Goal: Information Seeking & Learning: Learn about a topic

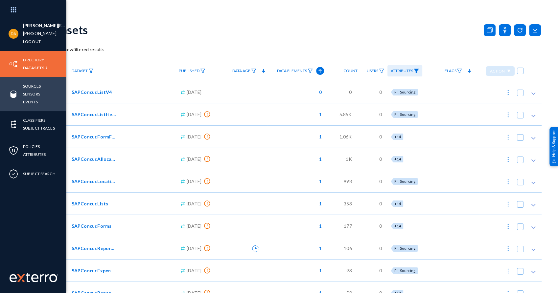
click at [30, 86] on link "Sources" at bounding box center [32, 86] width 18 height 8
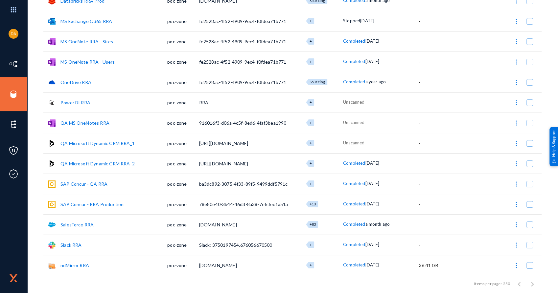
scroll to position [135, 0]
click at [84, 185] on link "SAP Concur - QA RRA" at bounding box center [83, 184] width 47 height 6
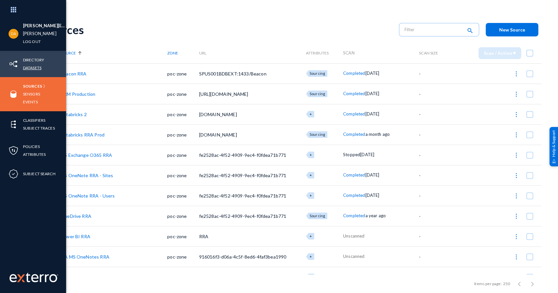
click at [37, 69] on link "Datasets" at bounding box center [32, 68] width 18 height 8
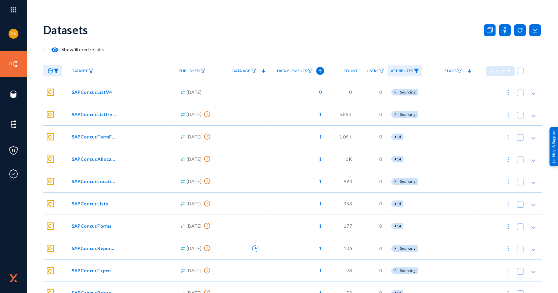
click at [88, 92] on span "SAPConcur.ListV4" at bounding box center [92, 92] width 40 height 7
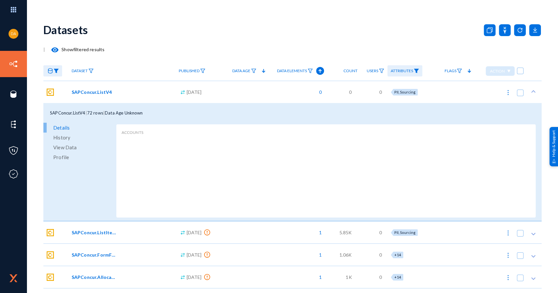
click at [63, 157] on span "Profile" at bounding box center [61, 157] width 16 height 10
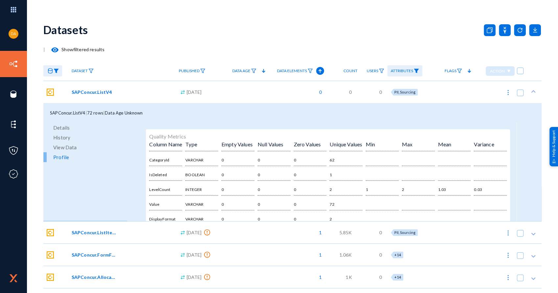
click at [134, 69] on div "Dataset" at bounding box center [121, 71] width 107 height 20
click at [147, 54] on div "| visibility Show filtered results" at bounding box center [292, 49] width 498 height 13
click at [530, 91] on icon at bounding box center [533, 91] width 7 height 7
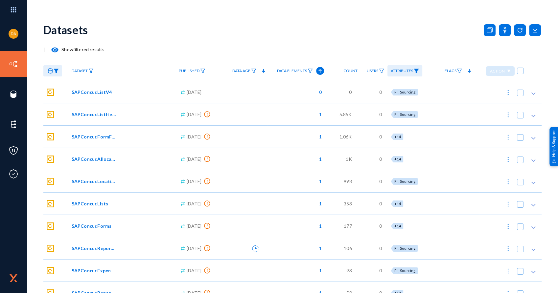
click at [79, 70] on span "Dataset" at bounding box center [80, 71] width 16 height 5
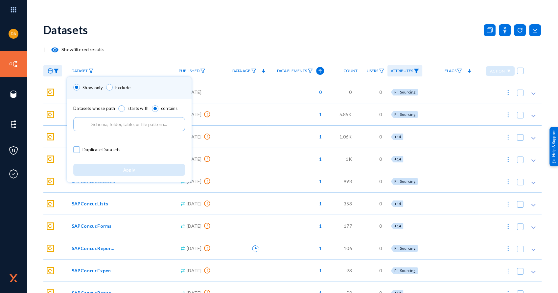
click at [171, 59] on div at bounding box center [279, 146] width 558 height 293
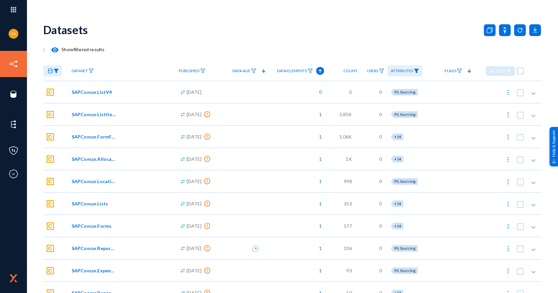
click at [53, 50] on mat-icon "visibility" at bounding box center [55, 50] width 8 height 8
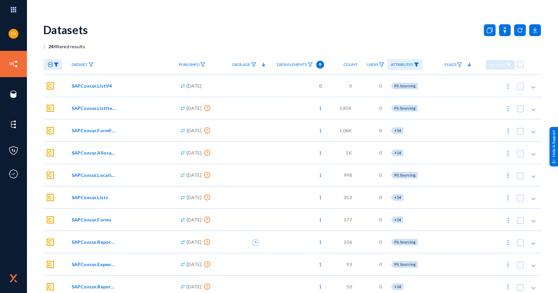
click at [75, 65] on span "Dataset" at bounding box center [80, 64] width 16 height 5
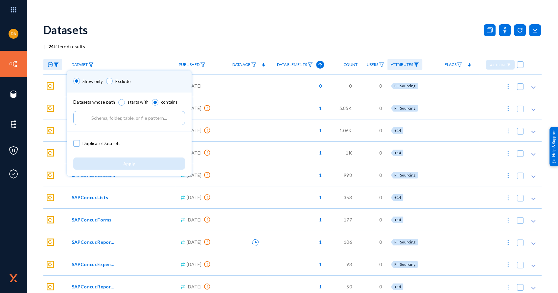
click at [139, 36] on div at bounding box center [279, 146] width 558 height 293
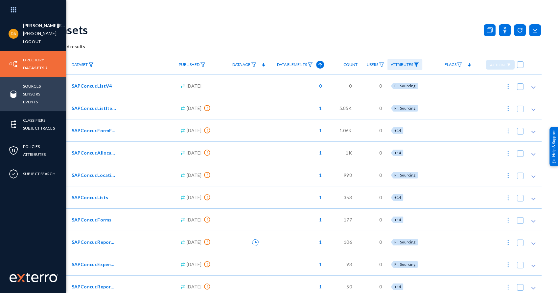
click at [37, 85] on link "Sources" at bounding box center [32, 86] width 18 height 8
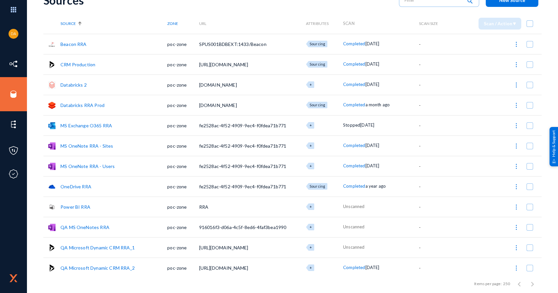
scroll to position [135, 0]
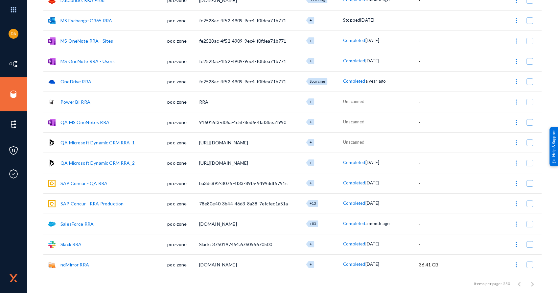
click at [80, 204] on link "SAP Concur - RRA Production" at bounding box center [91, 204] width 63 height 6
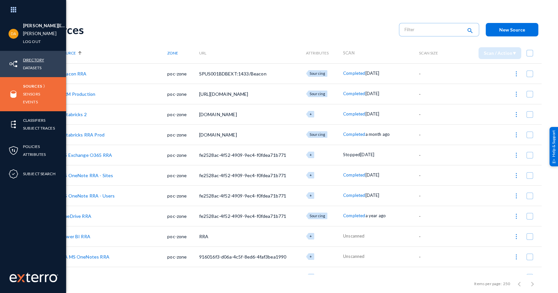
click at [38, 59] on link "Directory" at bounding box center [33, 60] width 21 height 8
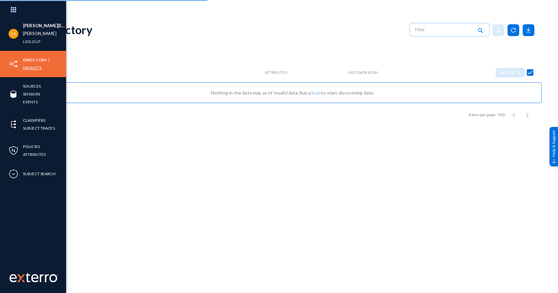
click at [32, 68] on link "Datasets" at bounding box center [32, 68] width 18 height 8
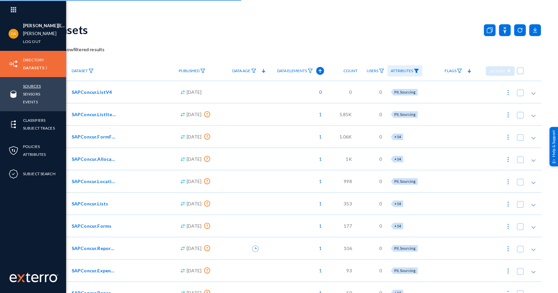
click at [34, 86] on link "Sources" at bounding box center [32, 86] width 18 height 8
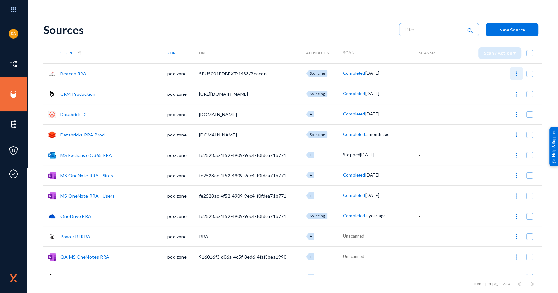
click at [513, 74] on img at bounding box center [516, 74] width 7 height 7
checkbox input "true"
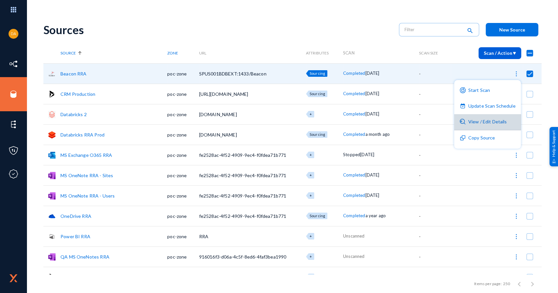
click at [499, 124] on button "View / Edit Details" at bounding box center [487, 122] width 67 height 16
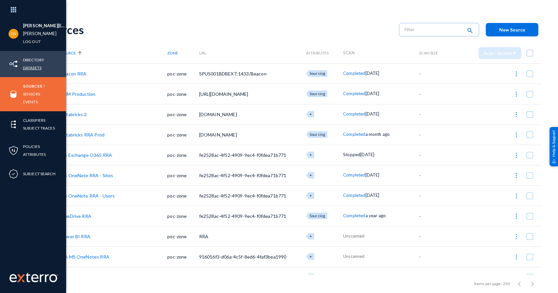
click at [33, 68] on link "Datasets" at bounding box center [32, 68] width 18 height 8
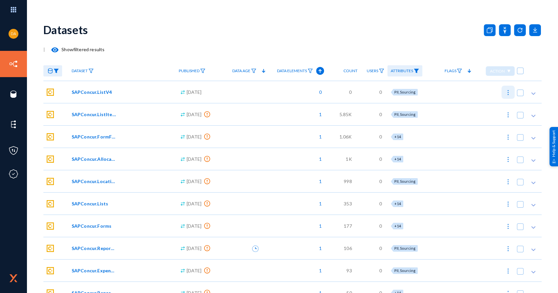
click at [506, 93] on img at bounding box center [507, 92] width 7 height 7
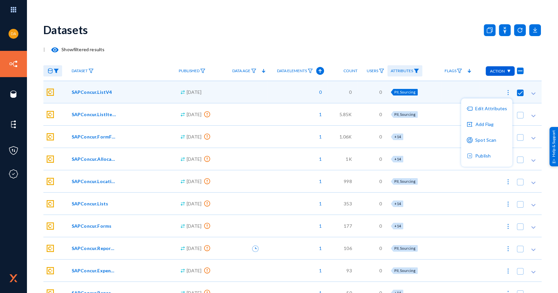
click at [407, 70] on div at bounding box center [279, 146] width 558 height 293
click at [408, 70] on span "Attributes" at bounding box center [401, 71] width 22 height 5
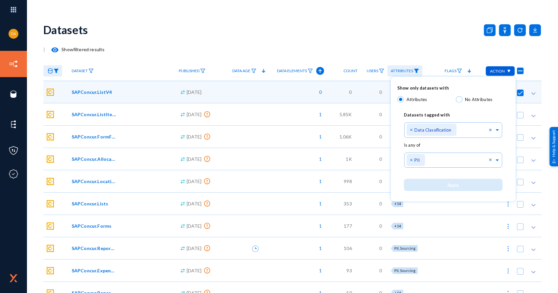
drag, startPoint x: 51, startPoint y: 72, endPoint x: 57, endPoint y: 72, distance: 5.9
click at [53, 72] on div at bounding box center [279, 146] width 558 height 293
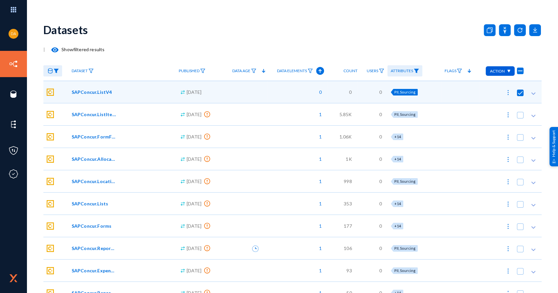
click at [57, 72] on img at bounding box center [56, 71] width 5 height 5
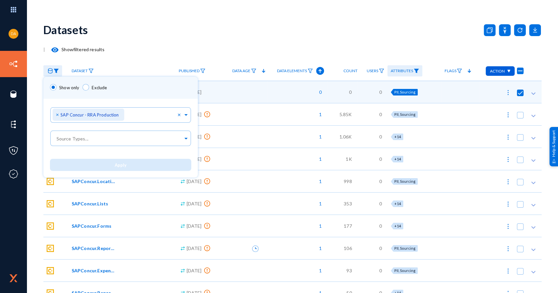
click at [126, 54] on div at bounding box center [279, 146] width 558 height 293
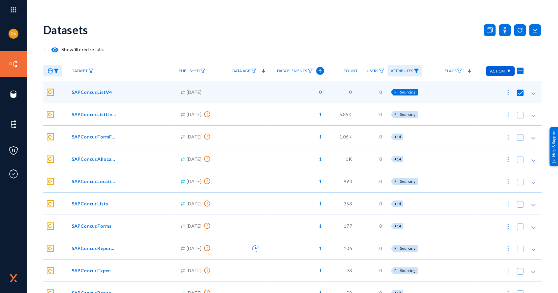
drag, startPoint x: 91, startPoint y: 91, endPoint x: 158, endPoint y: 50, distance: 78.5
click at [158, 50] on div "| visibility Show filtered results" at bounding box center [292, 49] width 498 height 13
click at [353, 72] on span "Count" at bounding box center [350, 71] width 14 height 5
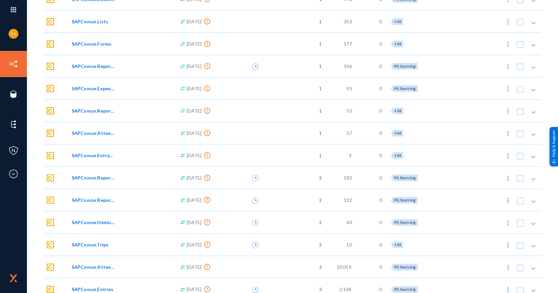
scroll to position [323, 0]
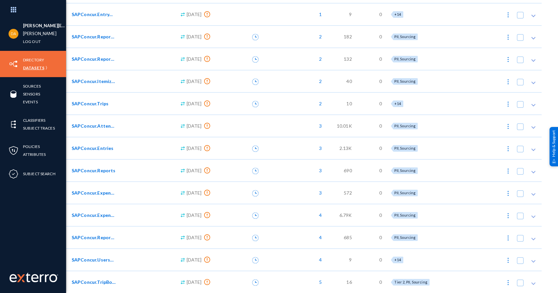
click at [41, 67] on link "Datasets" at bounding box center [33, 68] width 21 height 8
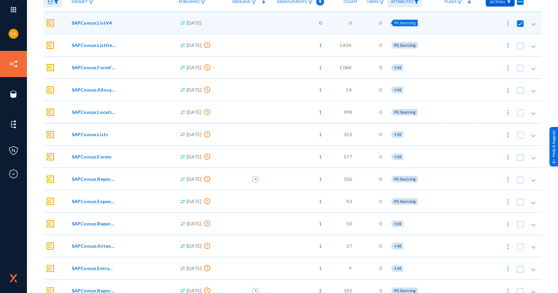
scroll to position [0, 0]
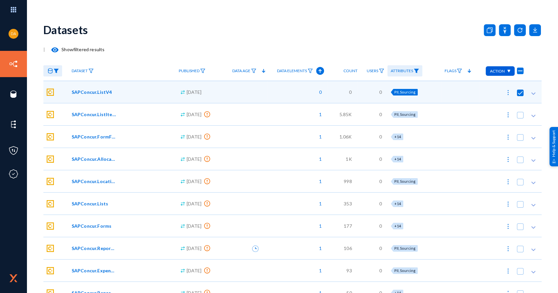
click at [82, 71] on span "Dataset" at bounding box center [80, 71] width 16 height 5
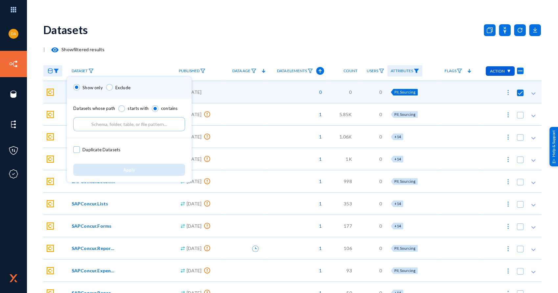
click at [127, 51] on div at bounding box center [279, 146] width 558 height 293
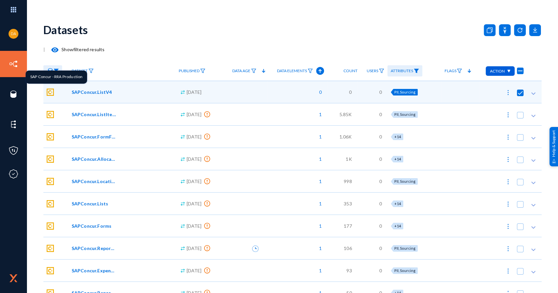
click at [52, 92] on img at bounding box center [50, 92] width 7 height 7
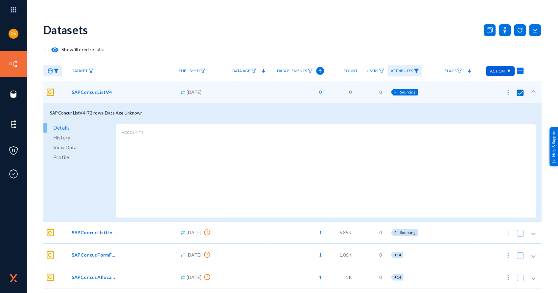
click at [64, 148] on span "View Data" at bounding box center [64, 148] width 23 height 10
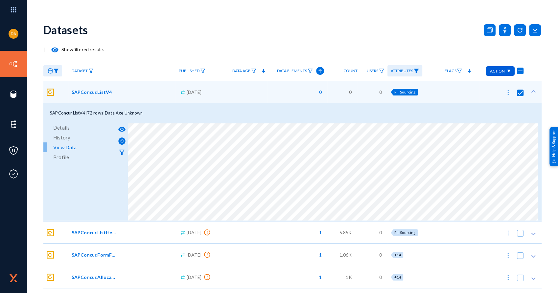
click at [60, 128] on span "Details" at bounding box center [61, 128] width 16 height 10
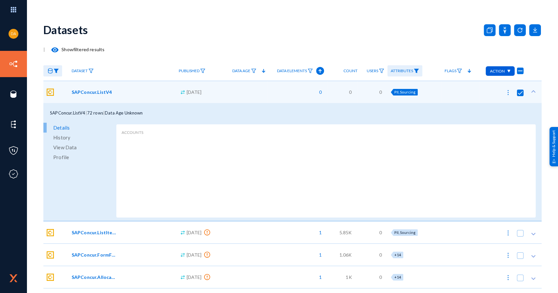
click at [64, 137] on span "History" at bounding box center [61, 138] width 17 height 10
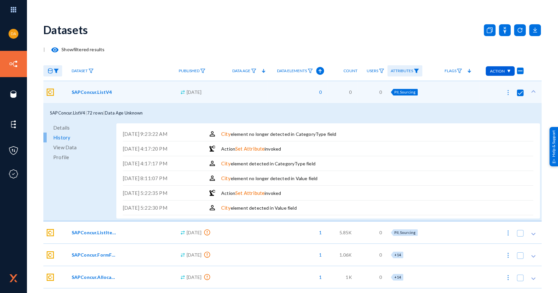
click at [63, 157] on span "Profile" at bounding box center [61, 157] width 16 height 10
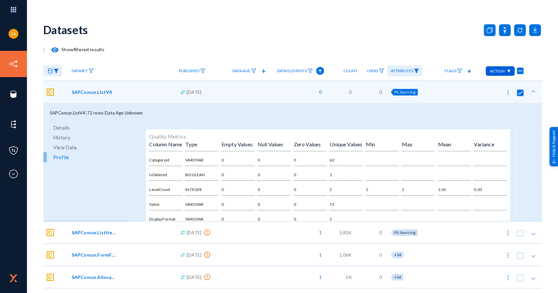
click at [101, 234] on span "SAPConcur.ListItems" at bounding box center [94, 232] width 44 height 7
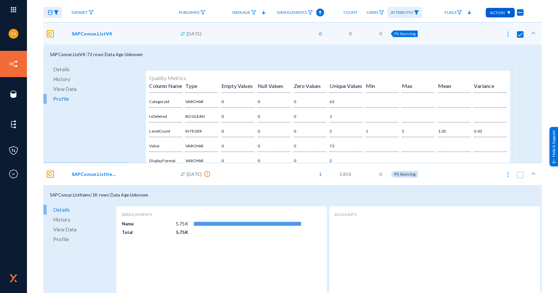
scroll to position [109, 0]
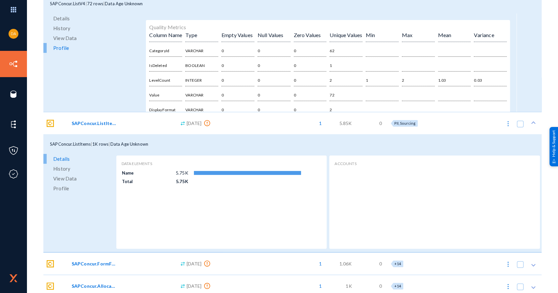
click at [68, 180] on span "View Data" at bounding box center [64, 179] width 23 height 10
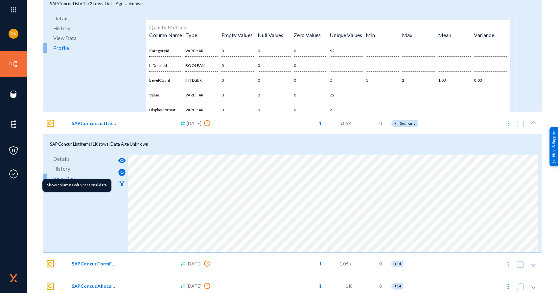
click at [67, 179] on div "Show columns with personal data" at bounding box center [76, 185] width 69 height 13
click at [63, 159] on span "Details" at bounding box center [61, 159] width 16 height 10
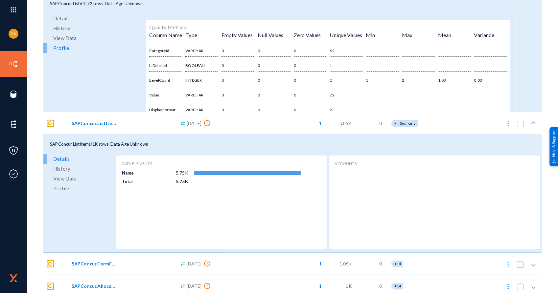
click at [62, 186] on span "Profile" at bounding box center [61, 189] width 16 height 10
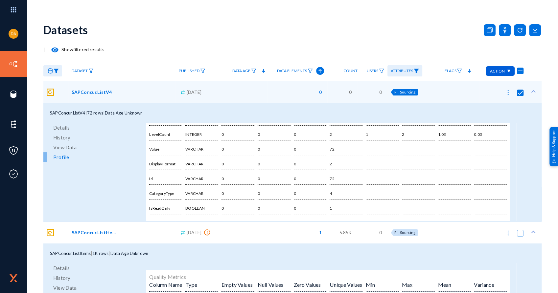
scroll to position [73, 0]
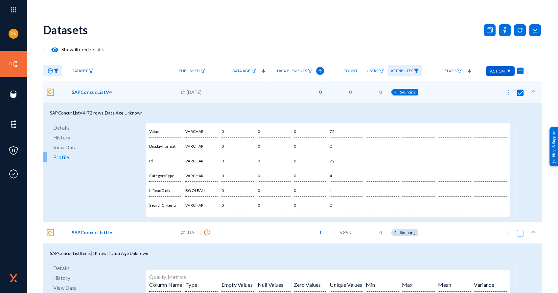
click at [505, 69] on div "Action" at bounding box center [499, 71] width 29 height 10
click at [529, 89] on div at bounding box center [279, 146] width 558 height 293
click at [530, 91] on icon at bounding box center [533, 91] width 7 height 7
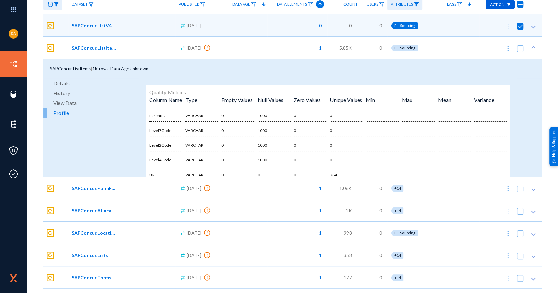
scroll to position [0, 0]
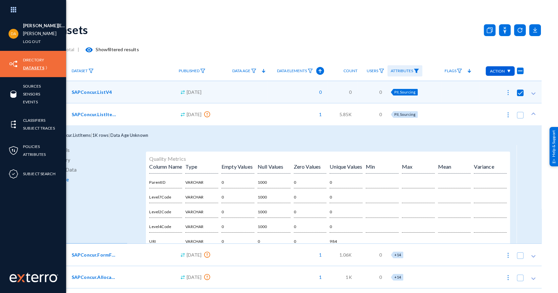
click at [34, 67] on link "Datasets" at bounding box center [33, 68] width 21 height 8
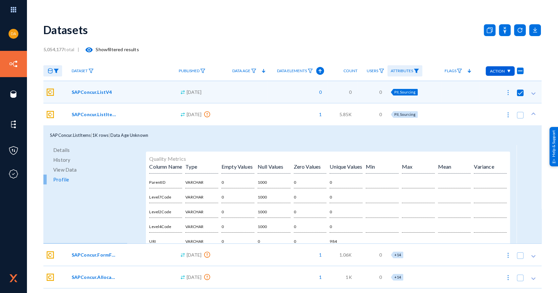
click at [90, 50] on mat-icon "visibility" at bounding box center [89, 50] width 8 height 8
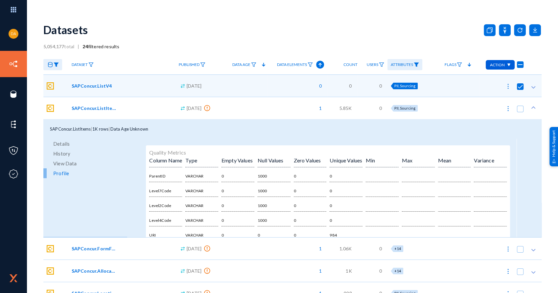
click at [56, 66] on img at bounding box center [56, 64] width 5 height 5
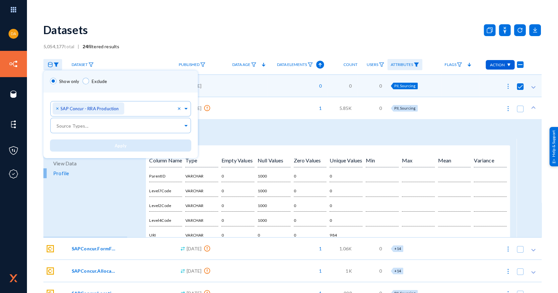
click at [225, 41] on div at bounding box center [279, 146] width 558 height 293
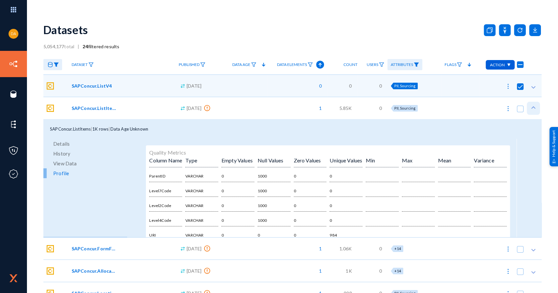
click at [532, 109] on icon at bounding box center [533, 107] width 7 height 7
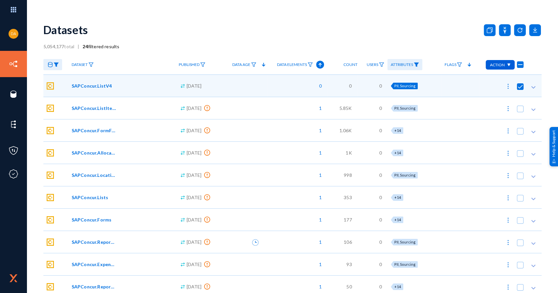
click at [68, 81] on div "SAPConcur.ListV4" at bounding box center [121, 86] width 107 height 22
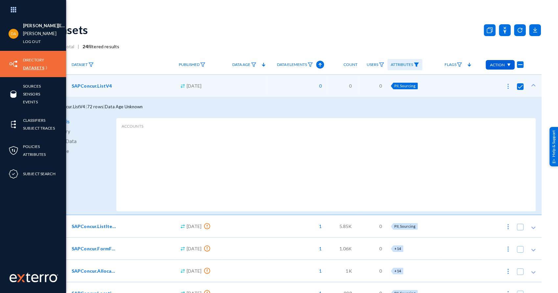
click at [37, 66] on link "Datasets" at bounding box center [33, 68] width 21 height 8
click at [39, 69] on link "Datasets" at bounding box center [33, 68] width 21 height 8
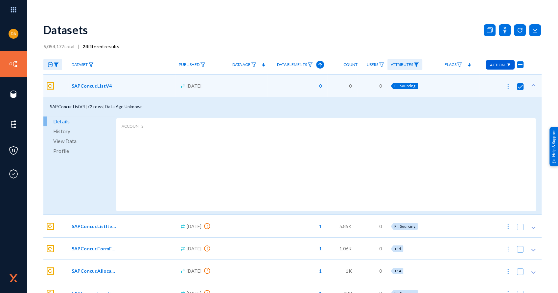
click at [530, 83] on icon at bounding box center [533, 85] width 7 height 7
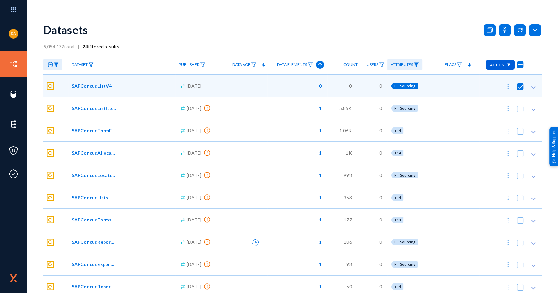
click at [409, 65] on span "Attributes" at bounding box center [401, 64] width 22 height 5
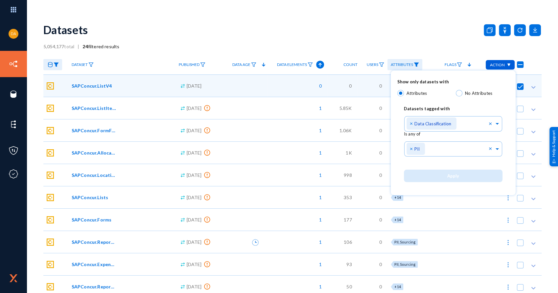
click at [409, 65] on div at bounding box center [279, 146] width 558 height 293
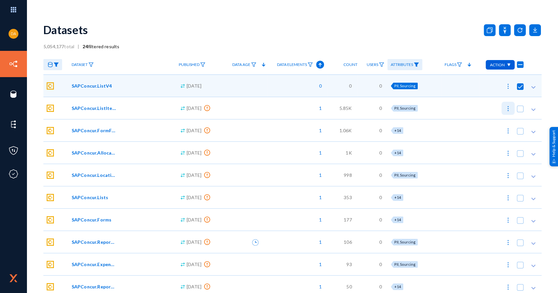
click at [506, 109] on img at bounding box center [507, 108] width 7 height 7
checkbox input "false"
checkbox input "true"
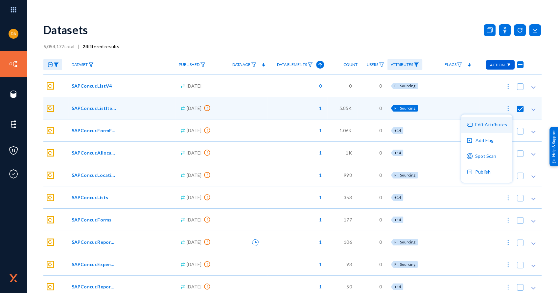
click at [488, 124] on button "Edit Attributes" at bounding box center [486, 125] width 51 height 16
checkbox input "true"
checkbox input "false"
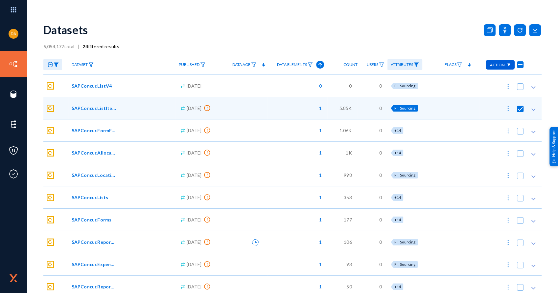
click at [385, 41] on div "Datasets" at bounding box center [292, 29] width 498 height 27
click at [93, 86] on span "SAPConcur.ListV4" at bounding box center [92, 85] width 40 height 7
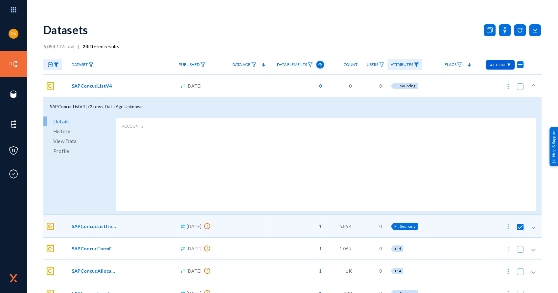
click at [60, 121] on span "Details" at bounding box center [61, 122] width 16 height 10
click at [64, 140] on span "View Data" at bounding box center [64, 141] width 23 height 10
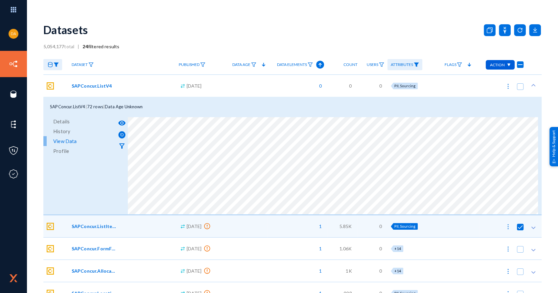
click at [58, 151] on span "Profile" at bounding box center [61, 151] width 16 height 10
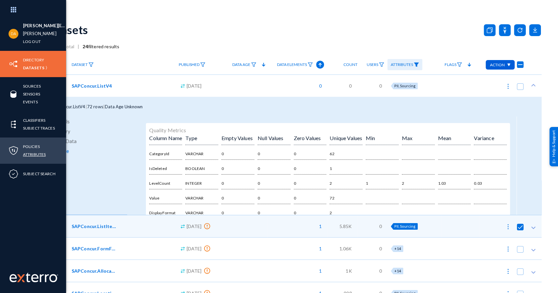
click at [28, 155] on link "Attributes" at bounding box center [34, 155] width 23 height 8
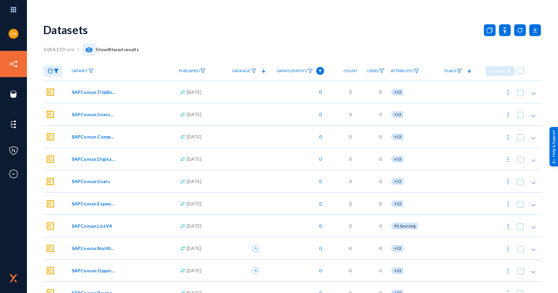
click at [91, 49] on mat-icon "visibility" at bounding box center [89, 50] width 8 height 8
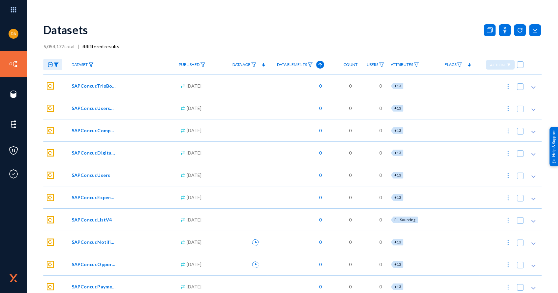
click at [57, 65] on img at bounding box center [56, 64] width 5 height 5
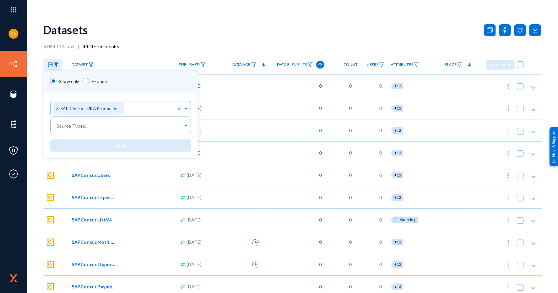
click at [145, 32] on div at bounding box center [279, 146] width 558 height 293
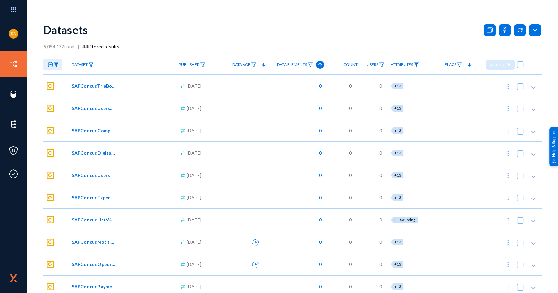
click at [419, 66] on img at bounding box center [415, 64] width 5 height 5
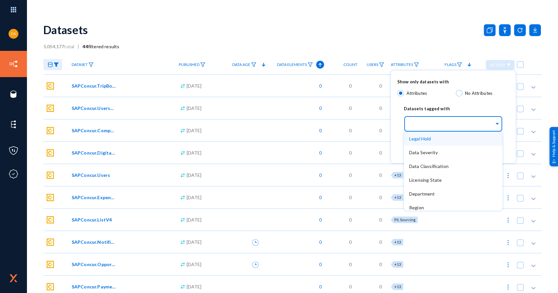
click at [431, 126] on input "text" at bounding box center [451, 125] width 85 height 6
click at [431, 168] on span "Data Classification" at bounding box center [428, 167] width 39 height 6
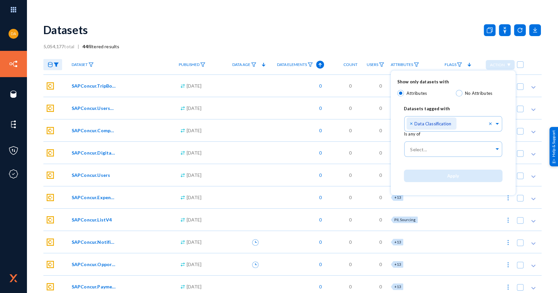
click at [484, 99] on mat-radio-button "No Attributes" at bounding box center [481, 94] width 53 height 9
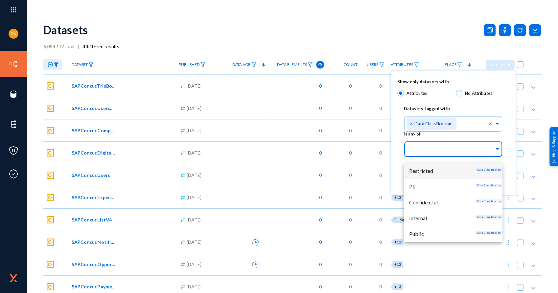
click at [489, 149] on input "text" at bounding box center [451, 150] width 85 height 6
click at [421, 187] on div "PII Data Classification" at bounding box center [453, 187] width 99 height 16
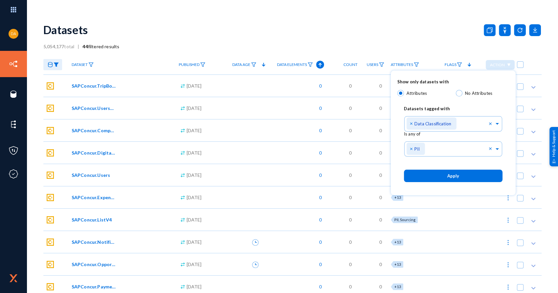
click at [494, 85] on span "Show only datasets with" at bounding box center [453, 83] width 112 height 13
click at [450, 176] on span "Apply" at bounding box center [453, 176] width 12 height 5
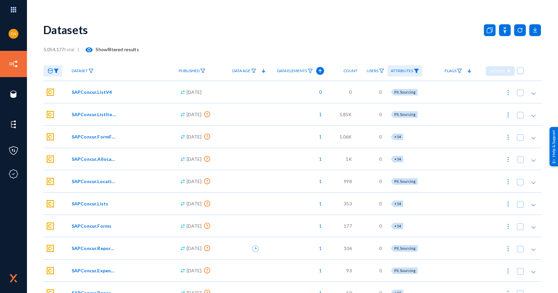
click at [86, 92] on span "SAPConcur.ListV4" at bounding box center [92, 92] width 40 height 7
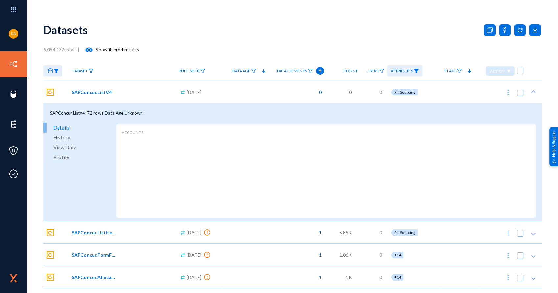
click at [86, 92] on span "SAPConcur.ListV4" at bounding box center [92, 92] width 40 height 7
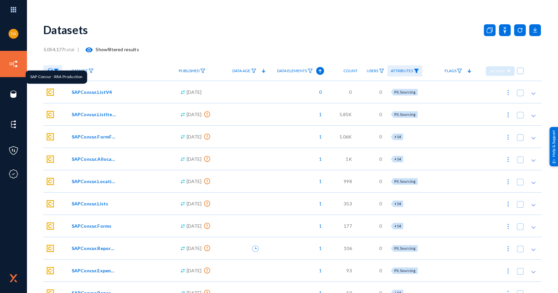
click at [50, 92] on img at bounding box center [50, 92] width 7 height 7
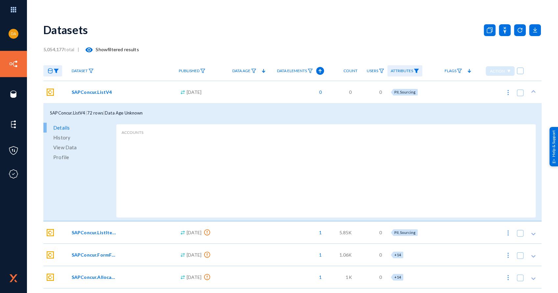
click at [62, 156] on span "Profile" at bounding box center [61, 157] width 16 height 10
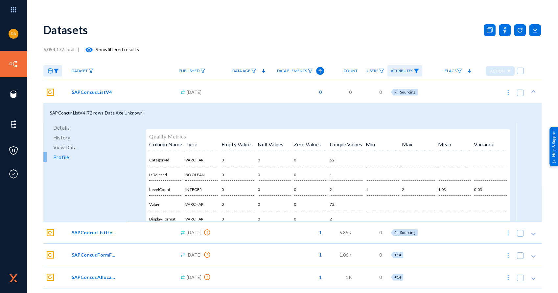
click at [58, 146] on span "View Data" at bounding box center [64, 148] width 23 height 10
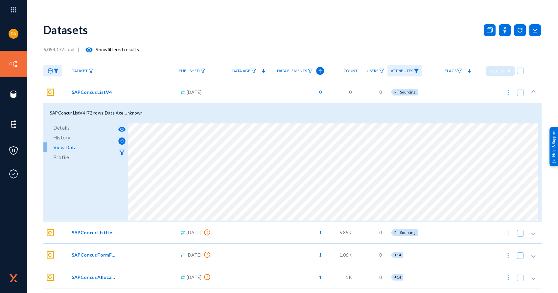
click at [60, 138] on span "History" at bounding box center [61, 138] width 17 height 10
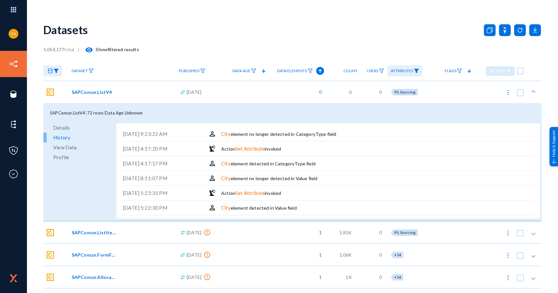
click at [60, 126] on span "Details" at bounding box center [61, 128] width 16 height 10
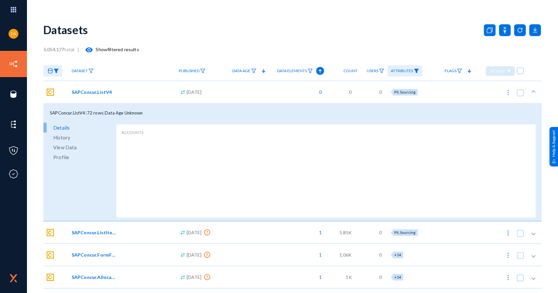
click at [65, 156] on span "Profile" at bounding box center [61, 157] width 16 height 10
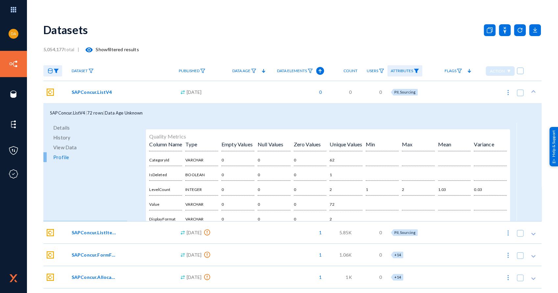
click at [533, 91] on icon at bounding box center [533, 91] width 7 height 7
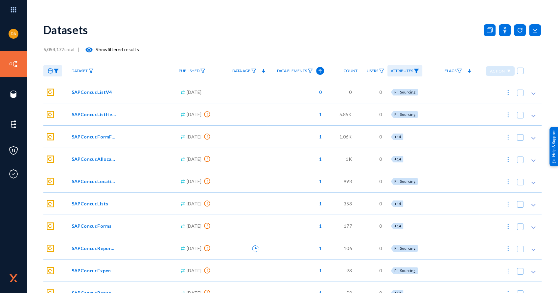
click at [104, 114] on span "SAPConcur.ListItems" at bounding box center [94, 114] width 44 height 7
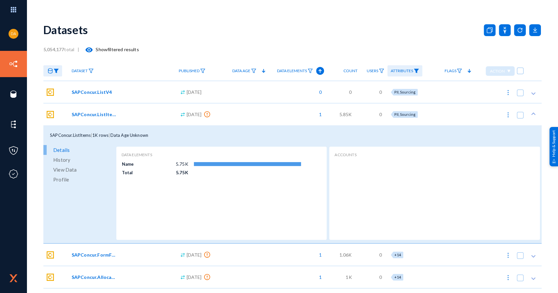
click at [64, 179] on span "Profile" at bounding box center [61, 180] width 16 height 10
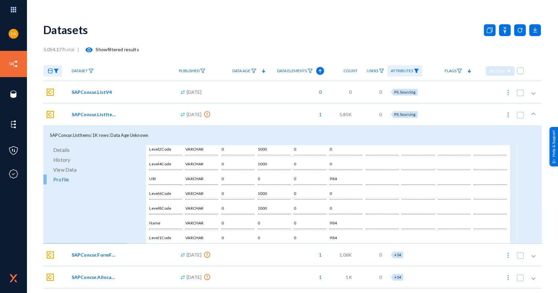
scroll to position [73, 0]
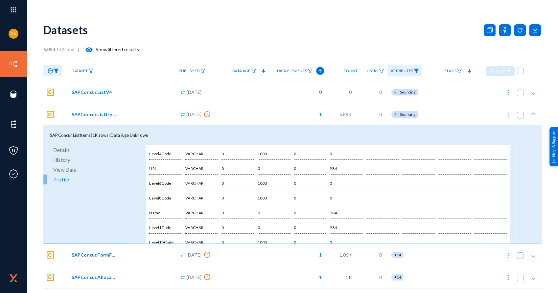
click at [130, 113] on div "SAPConcur.ListItems" at bounding box center [121, 114] width 98 height 7
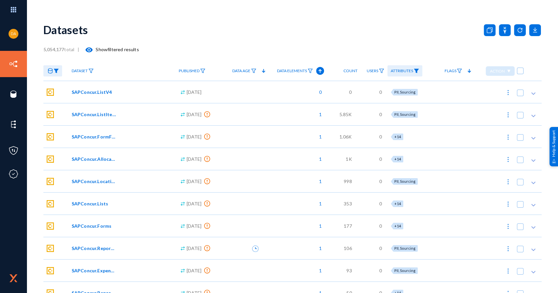
click at [103, 202] on span "SAPConcur.Lists" at bounding box center [90, 203] width 36 height 7
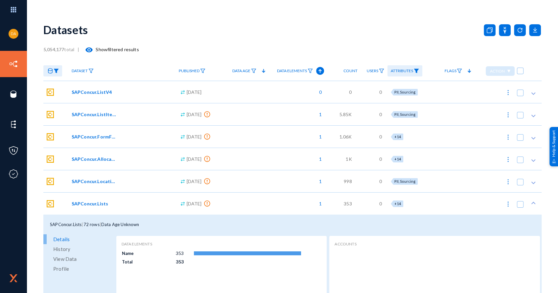
click at [70, 259] on span "View Data" at bounding box center [64, 259] width 23 height 10
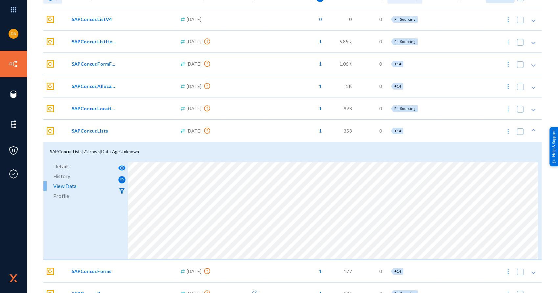
click at [57, 194] on span "Profile" at bounding box center [61, 196] width 16 height 10
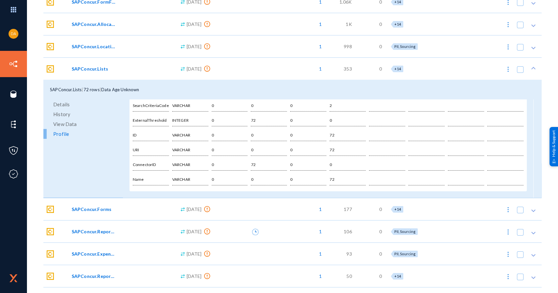
scroll to position [146, 0]
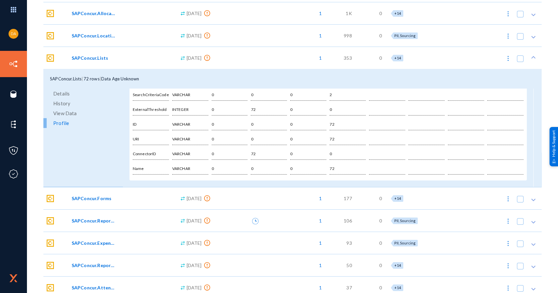
click at [83, 202] on span "SAPConcur.Forms" at bounding box center [92, 198] width 40 height 7
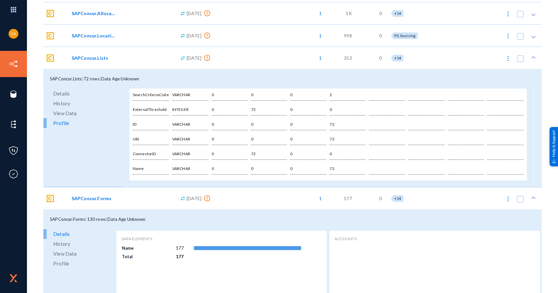
click at [60, 255] on span "View Data" at bounding box center [64, 254] width 23 height 10
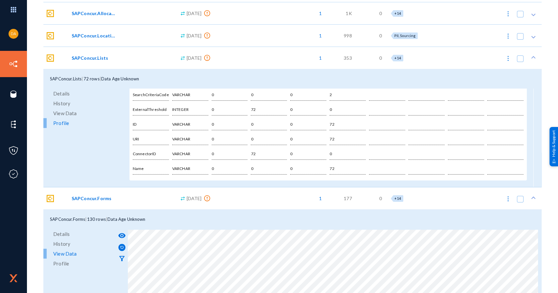
click at [64, 264] on span "Profile" at bounding box center [61, 264] width 16 height 10
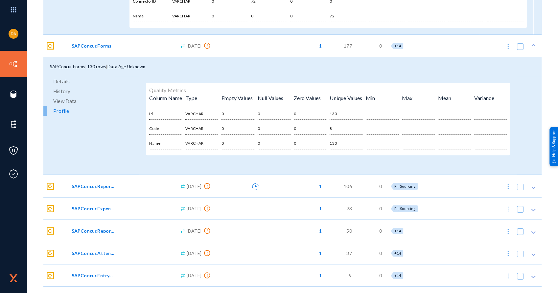
scroll to position [328, 0]
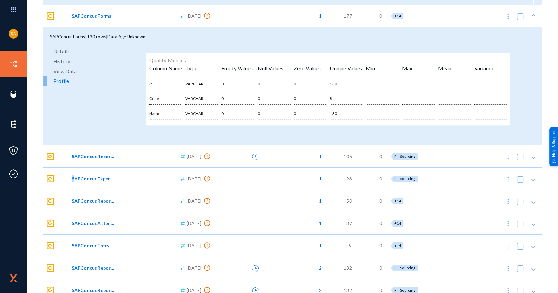
click at [72, 177] on span "SAPConcur.ExpenseGroupConfigurationPolicyExpenseTypes" at bounding box center [94, 178] width 44 height 7
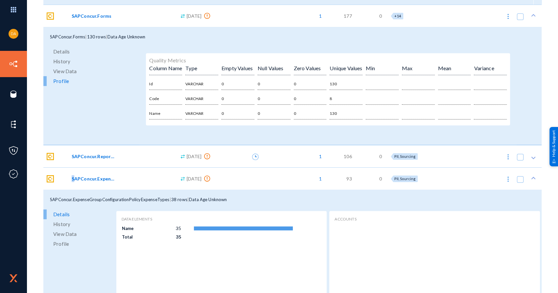
click at [60, 244] on span "Profile" at bounding box center [61, 244] width 16 height 10
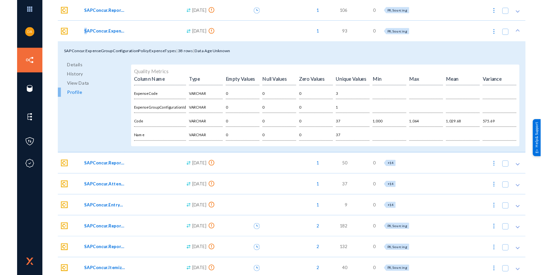
scroll to position [401, 0]
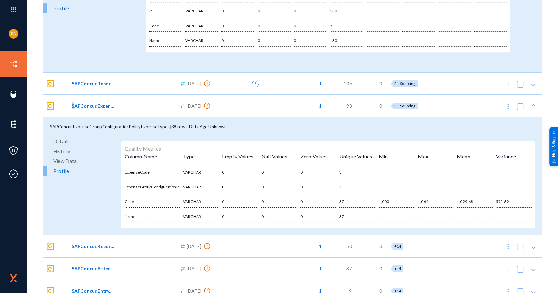
click at [69, 159] on span "View Data" at bounding box center [64, 161] width 23 height 10
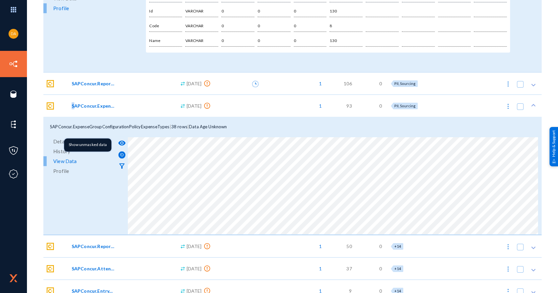
click at [120, 144] on mat-icon "visibility" at bounding box center [122, 143] width 8 height 8
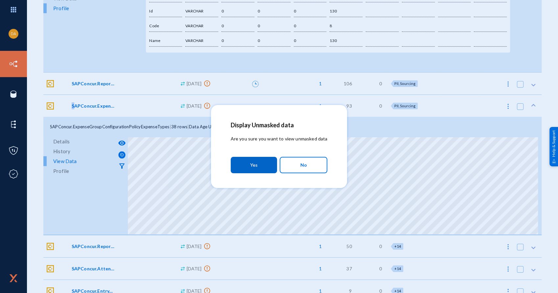
click at [246, 163] on button "Yes" at bounding box center [254, 165] width 46 height 16
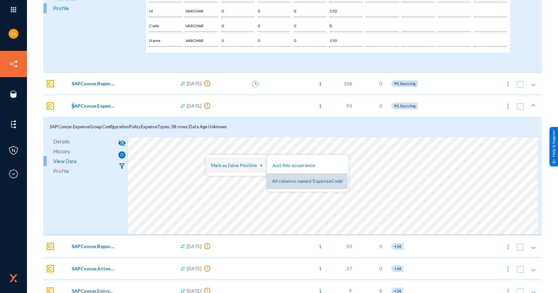
click at [282, 180] on button "All columns named 'ExpenseCode'" at bounding box center [307, 181] width 81 height 16
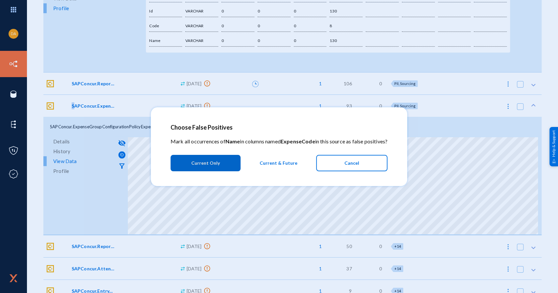
click at [285, 166] on span "Current & Future" at bounding box center [278, 163] width 38 height 12
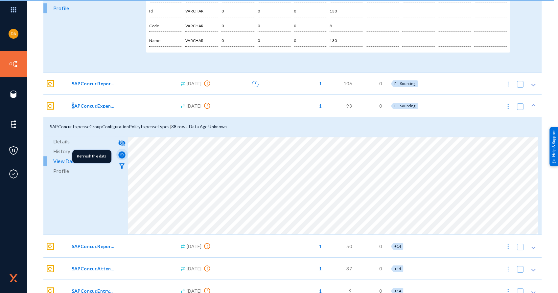
click at [121, 156] on img at bounding box center [121, 154] width 7 height 7
click at [67, 162] on span "View Data" at bounding box center [64, 161] width 23 height 10
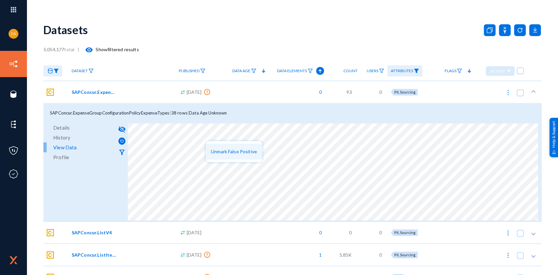
click at [234, 148] on button "Unmark False Positive" at bounding box center [234, 152] width 56 height 16
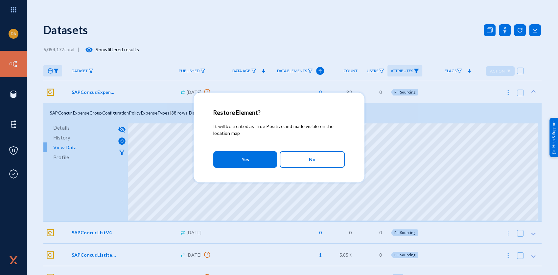
click at [150, 102] on div at bounding box center [279, 137] width 558 height 275
click at [291, 165] on button "No" at bounding box center [311, 159] width 65 height 16
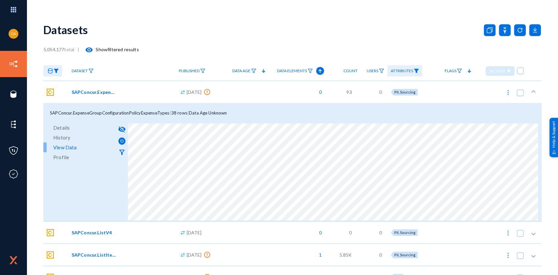
click at [64, 153] on span "Profile" at bounding box center [61, 157] width 16 height 10
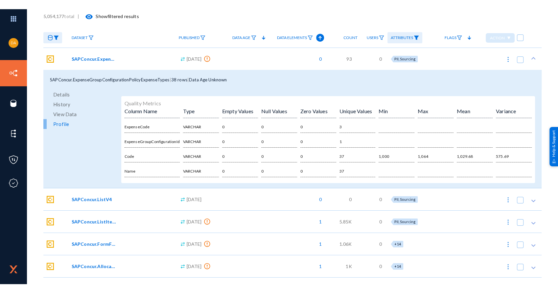
scroll to position [36, 0]
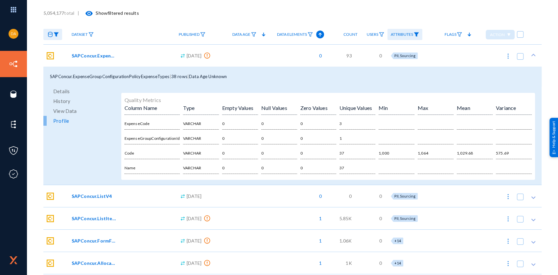
click at [63, 110] on span "View Data" at bounding box center [64, 111] width 23 height 10
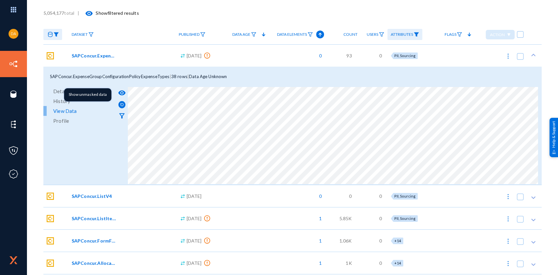
click at [122, 92] on mat-icon "visibility" at bounding box center [122, 93] width 8 height 8
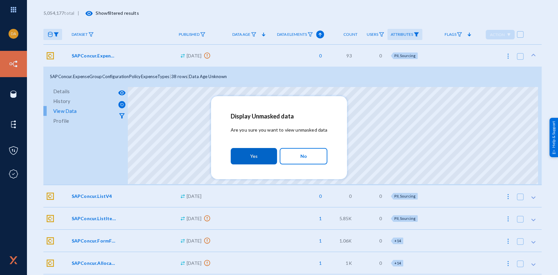
click at [255, 158] on span "Yes" at bounding box center [254, 156] width 8 height 12
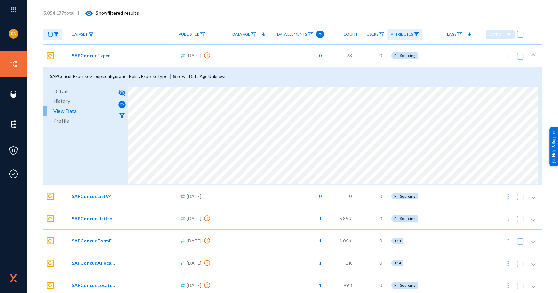
scroll to position [0, 0]
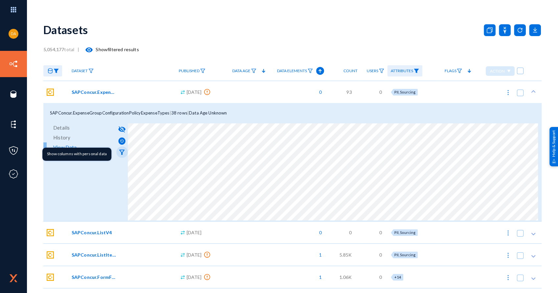
click at [121, 149] on mat-icon "filter_alt" at bounding box center [122, 152] width 8 height 8
click at [121, 151] on mat-icon "filter_alt" at bounding box center [122, 152] width 8 height 8
click at [339, 51] on div "5,054,177 total | visibility Show filtered results" at bounding box center [292, 49] width 498 height 13
click at [533, 90] on icon at bounding box center [533, 91] width 7 height 7
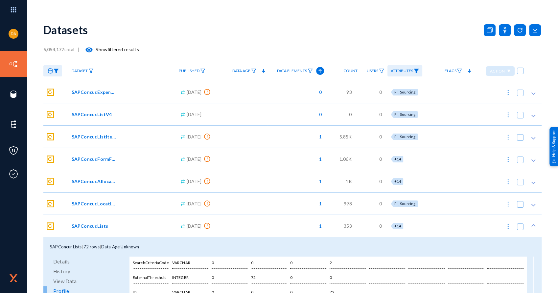
click at [531, 226] on icon at bounding box center [533, 225] width 7 height 7
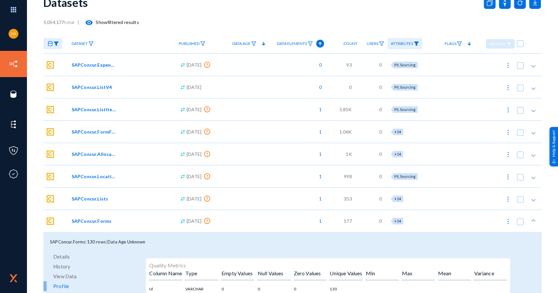
scroll to position [36, 0]
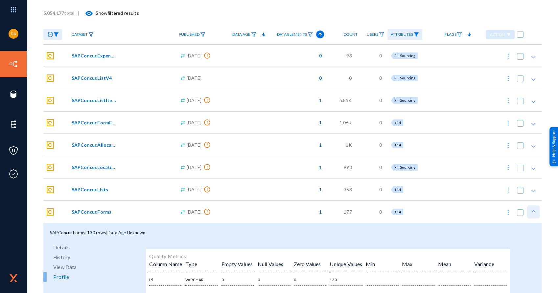
click at [532, 212] on polygon at bounding box center [533, 211] width 4 height 3
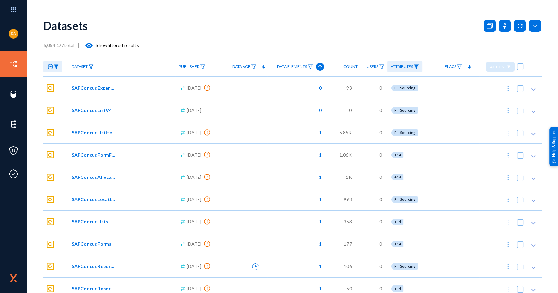
scroll to position [0, 0]
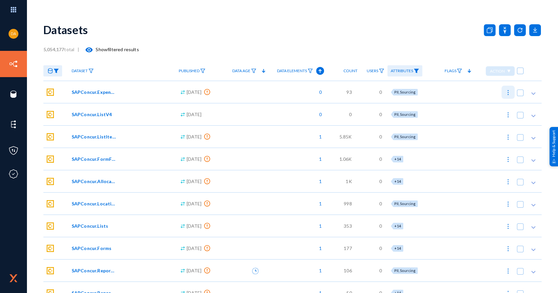
click at [504, 92] on img at bounding box center [507, 92] width 7 height 7
checkbox input "true"
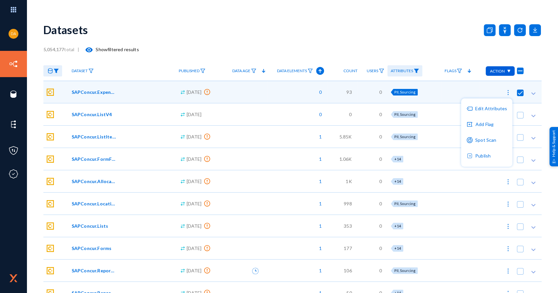
click at [67, 92] on div at bounding box center [279, 146] width 558 height 293
click at [73, 91] on span "SAPConcur.ExpenseGroupConfigurationPolicyExpenseTypes" at bounding box center [94, 92] width 44 height 7
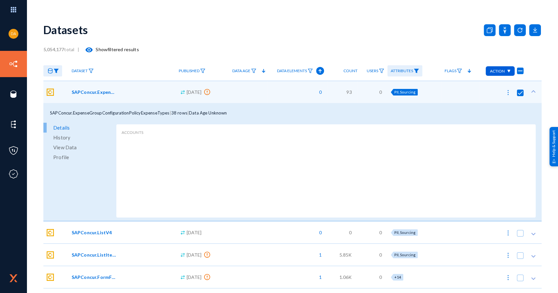
click at [62, 155] on span "Profile" at bounding box center [61, 157] width 16 height 10
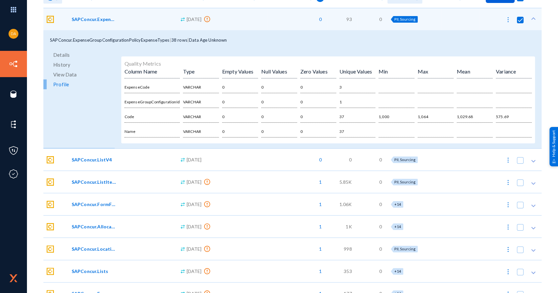
scroll to position [4, 0]
click at [101, 180] on span "SAPConcur.ListItems" at bounding box center [94, 182] width 44 height 7
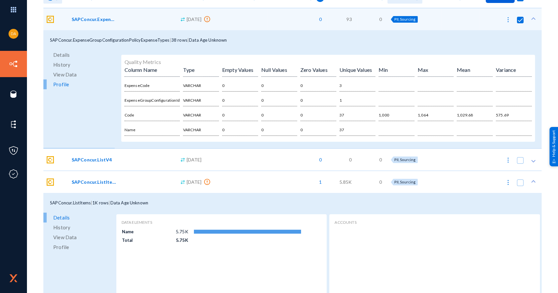
click at [66, 234] on span "View Data" at bounding box center [64, 238] width 23 height 10
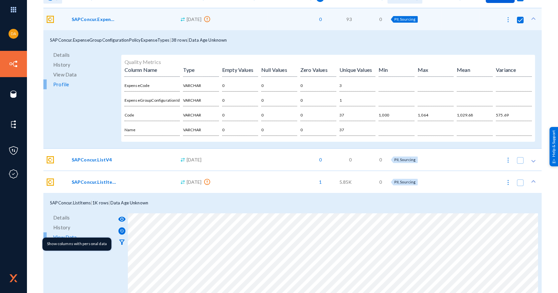
click at [123, 241] on mat-icon "filter_alt" at bounding box center [122, 242] width 8 height 8
click at [63, 247] on span "Profile" at bounding box center [61, 247] width 16 height 10
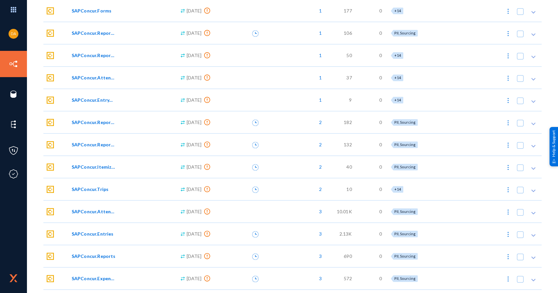
scroll to position [560, 0]
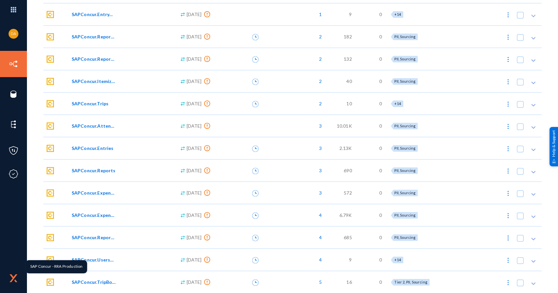
click at [51, 282] on img at bounding box center [50, 282] width 7 height 7
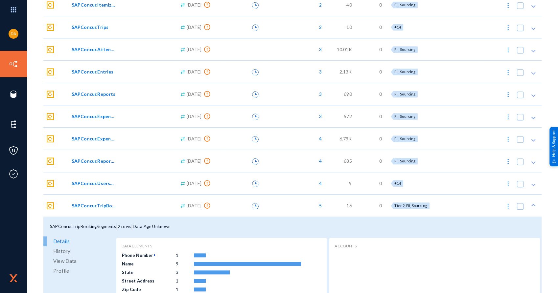
scroll to position [678, 0]
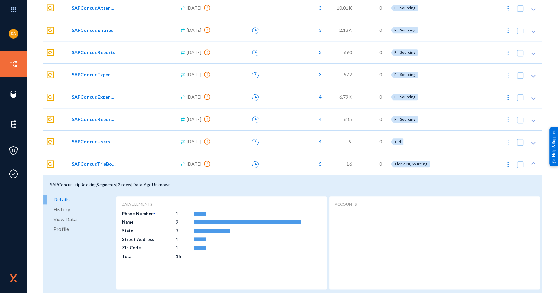
click at [61, 229] on span "Profile" at bounding box center [61, 229] width 16 height 10
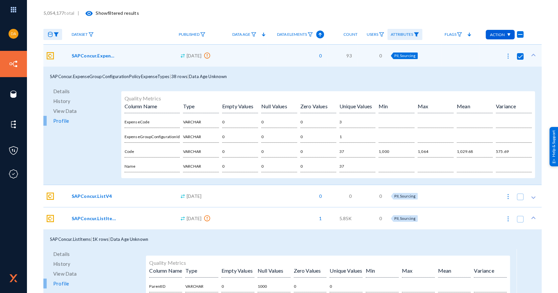
scroll to position [4, 0]
click at [530, 55] on icon at bounding box center [533, 55] width 7 height 7
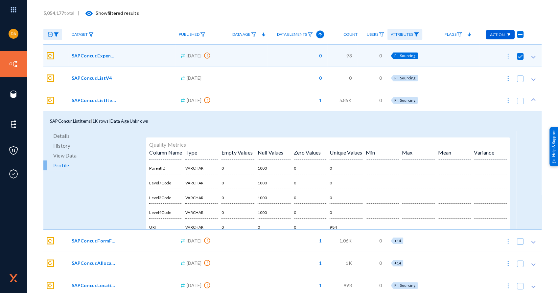
click at [531, 99] on polygon at bounding box center [533, 99] width 4 height 3
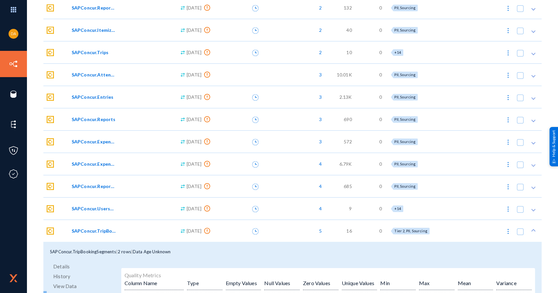
scroll to position [442, 0]
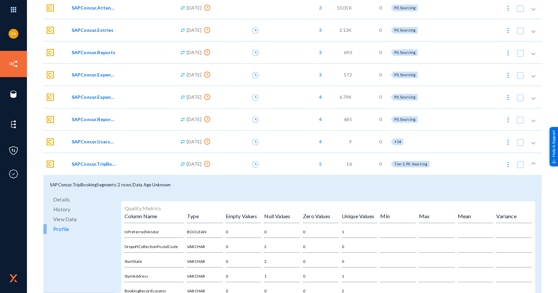
drag, startPoint x: 67, startPoint y: 88, endPoint x: 133, endPoint y: 180, distance: 113.1
click at [530, 163] on icon at bounding box center [533, 163] width 7 height 7
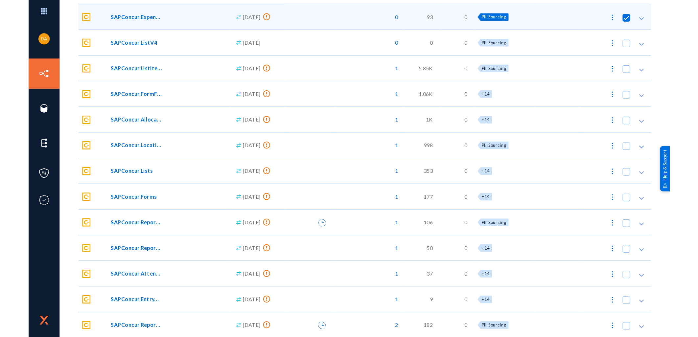
scroll to position [0, 0]
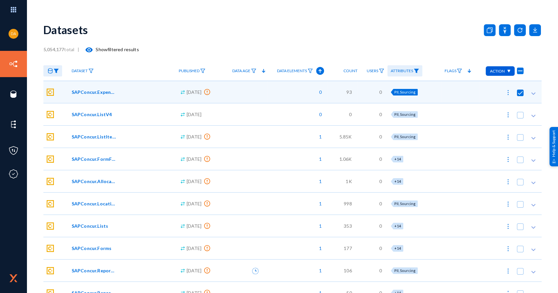
click at [91, 93] on span "SAPConcur.ExpenseGroupConfigurationPolicyExpenseTypes" at bounding box center [94, 92] width 44 height 7
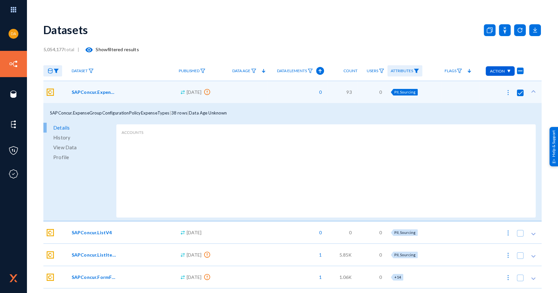
click at [62, 158] on span "Profile" at bounding box center [61, 157] width 16 height 10
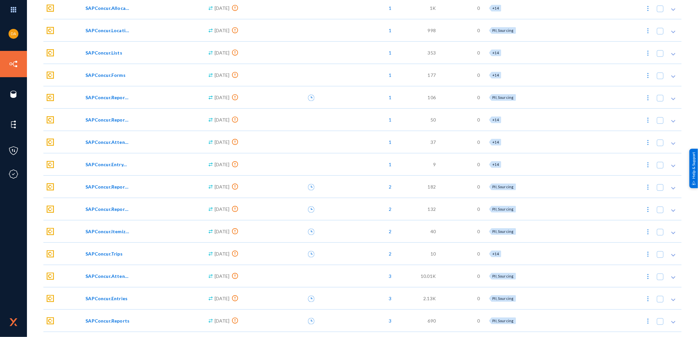
scroll to position [398, 0]
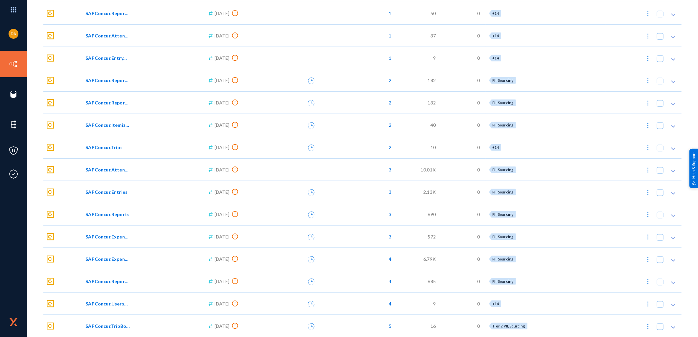
click at [90, 293] on span "SAPConcur.UsersV4" at bounding box center [107, 303] width 44 height 7
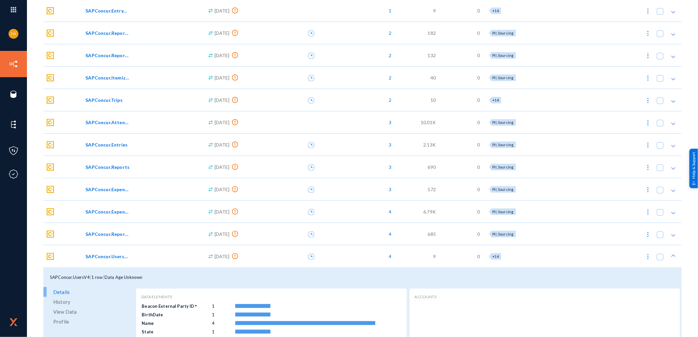
scroll to position [516, 0]
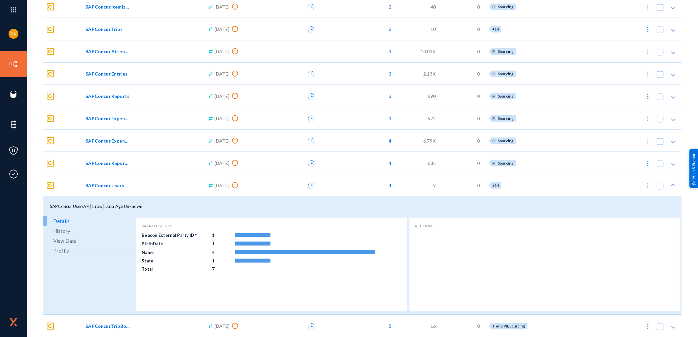
click at [67, 242] on span "View Data" at bounding box center [64, 241] width 23 height 10
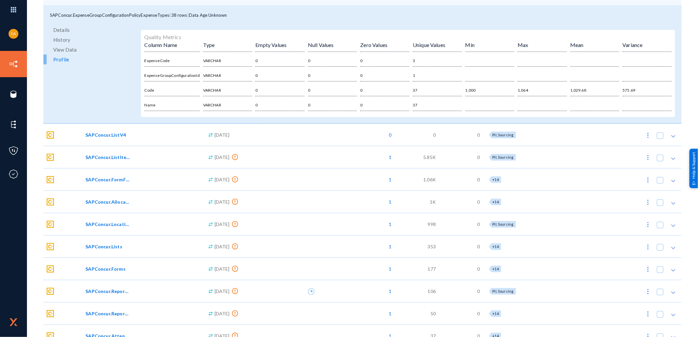
scroll to position [115, 0]
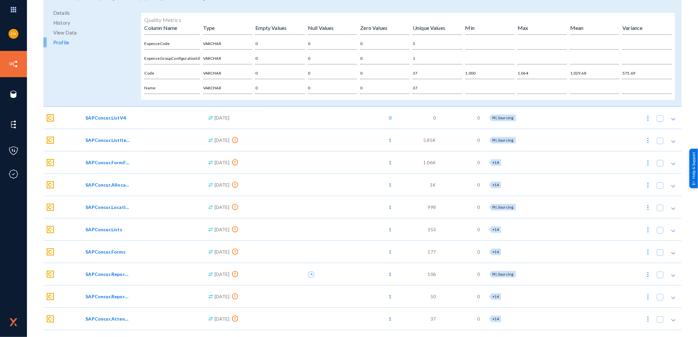
click at [103, 187] on span "SAPConcur.Allocations" at bounding box center [107, 184] width 44 height 7
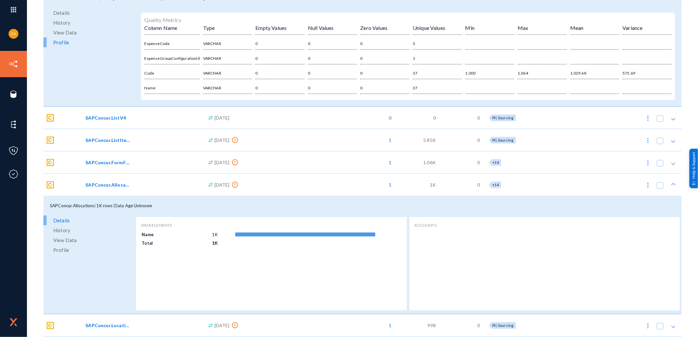
click at [68, 239] on span "View Data" at bounding box center [64, 240] width 23 height 10
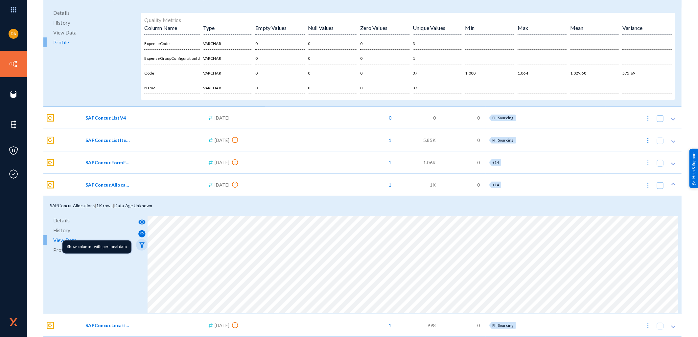
click at [140, 244] on mat-icon "filter_alt" at bounding box center [142, 245] width 8 height 8
click at [65, 248] on span "Profile" at bounding box center [61, 250] width 16 height 10
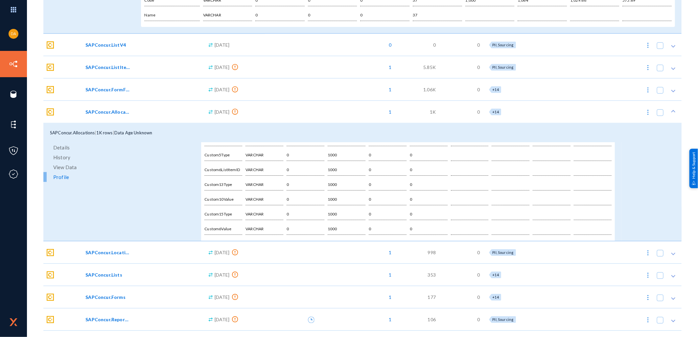
scroll to position [0, 0]
